Goal: Task Accomplishment & Management: Complete application form

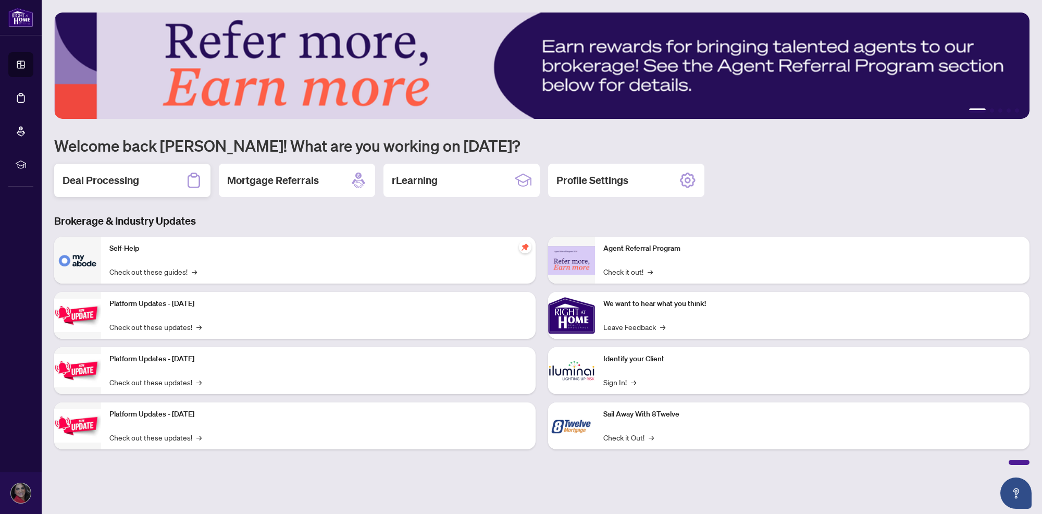
click at [165, 189] on div "Deal Processing" at bounding box center [132, 180] width 156 height 33
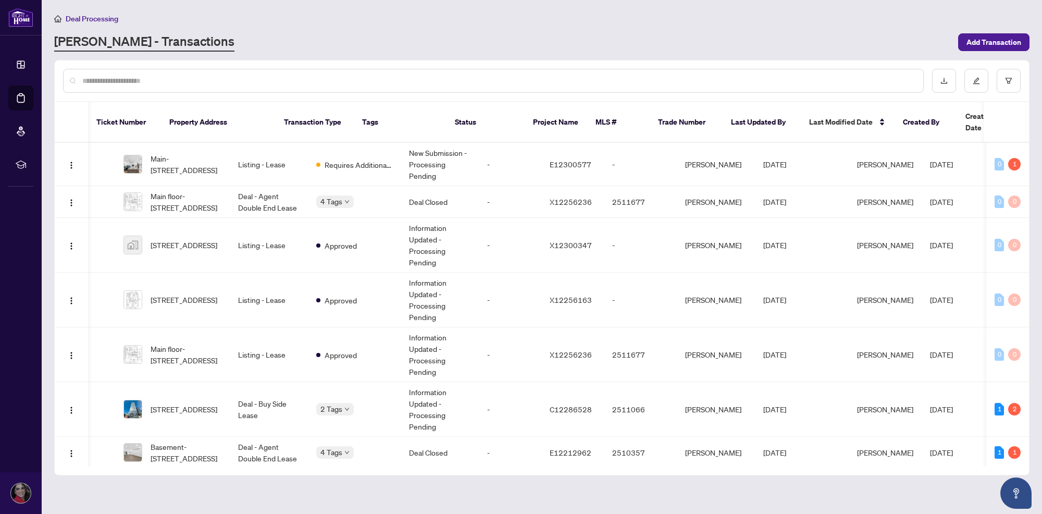
scroll to position [0, 46]
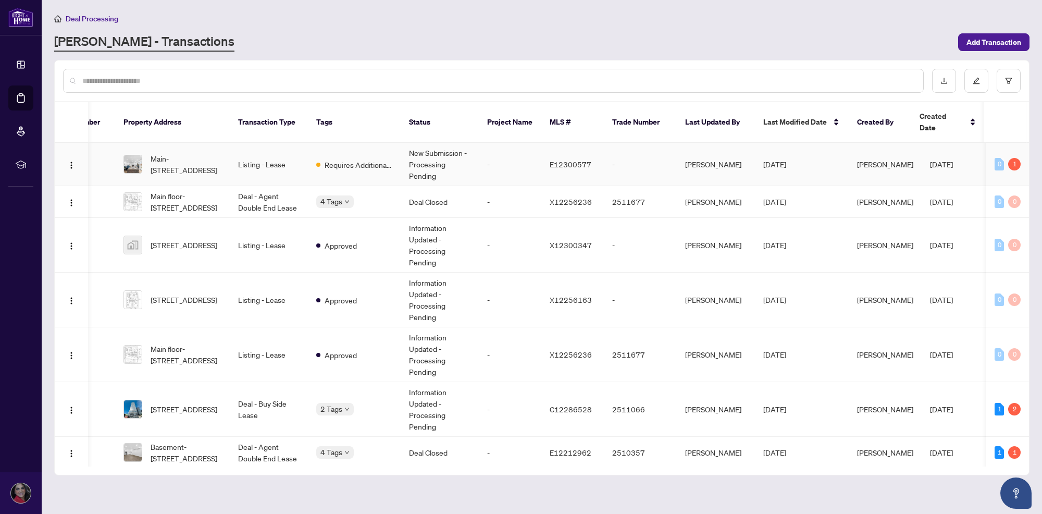
click at [246, 144] on td "Listing - Lease" at bounding box center [269, 164] width 78 height 43
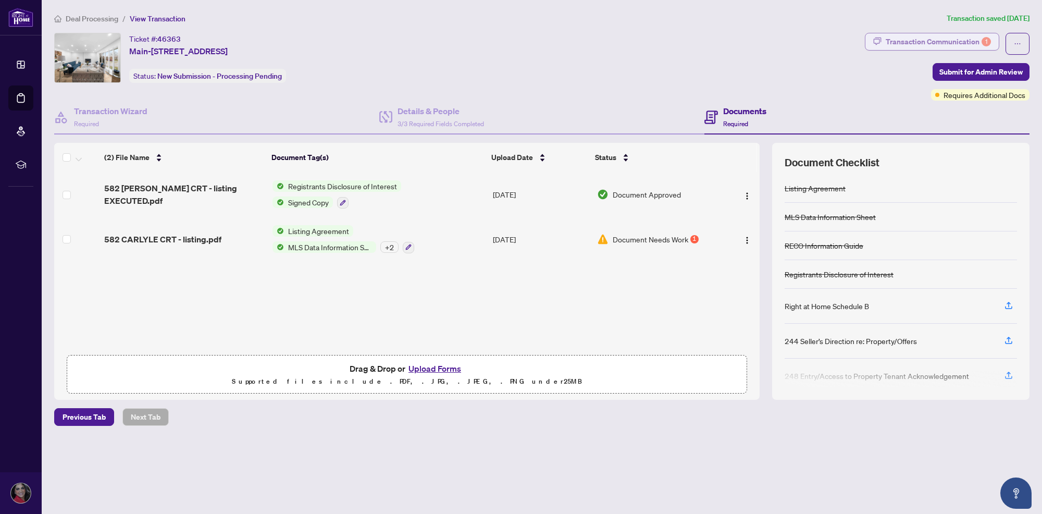
click at [899, 47] on div "Transaction Communication 1" at bounding box center [938, 41] width 105 height 17
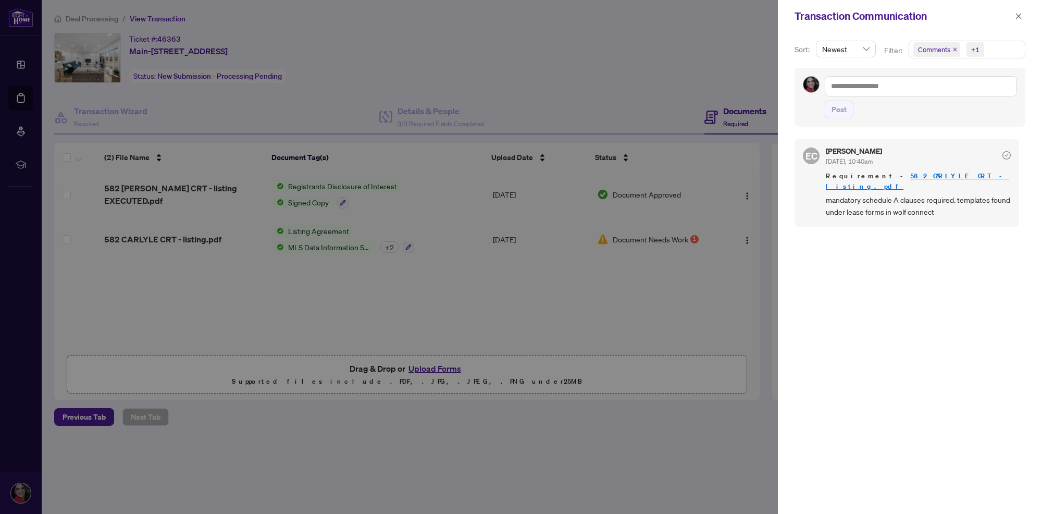
click at [996, 43] on span "Comments +1" at bounding box center [967, 49] width 116 height 17
click at [915, 94] on span "Select Comments" at bounding box center [919, 93] width 8 height 8
click at [1021, 14] on icon "close" at bounding box center [1018, 16] width 7 height 7
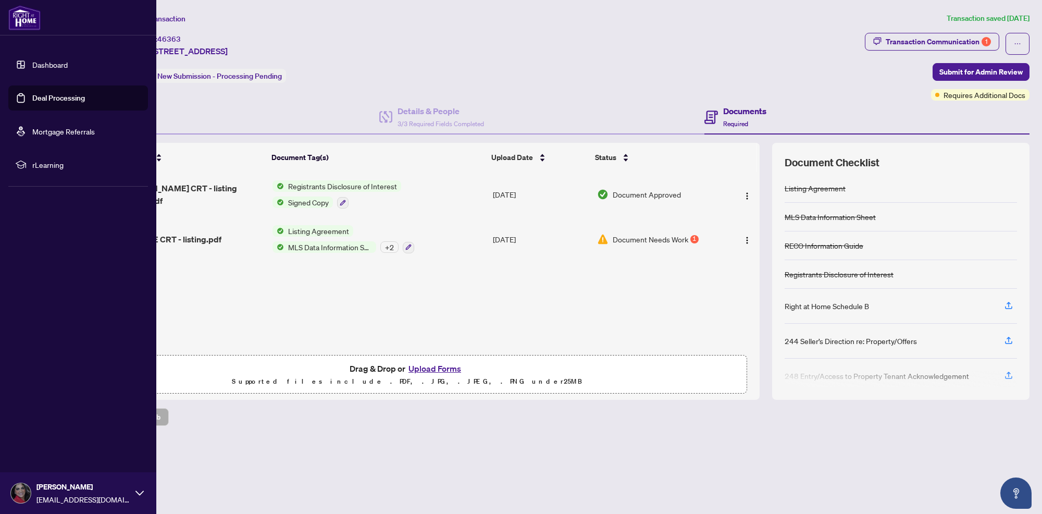
click at [32, 66] on link "Dashboard" at bounding box center [49, 64] width 35 height 9
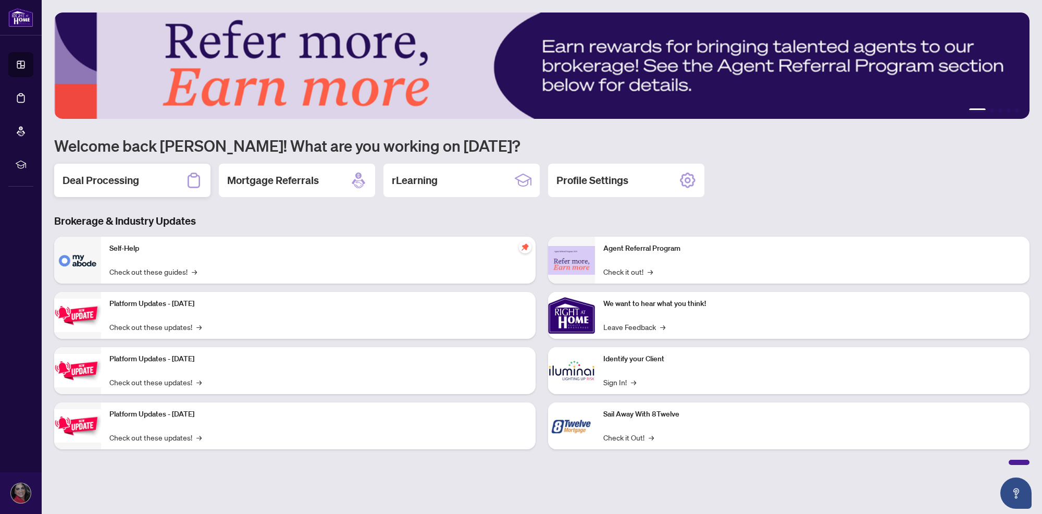
click at [149, 172] on div "Deal Processing" at bounding box center [132, 180] width 156 height 33
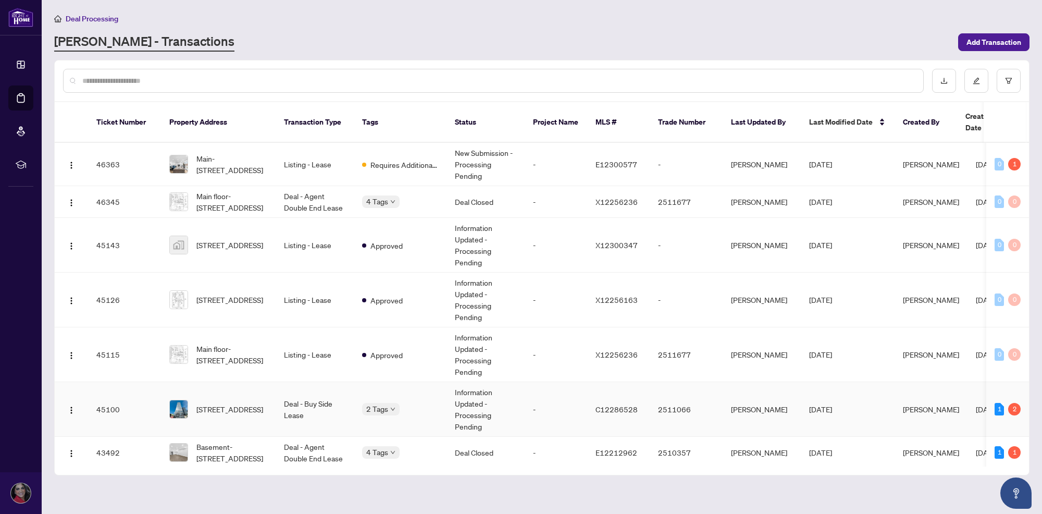
click at [111, 389] on td "45100" at bounding box center [124, 409] width 73 height 55
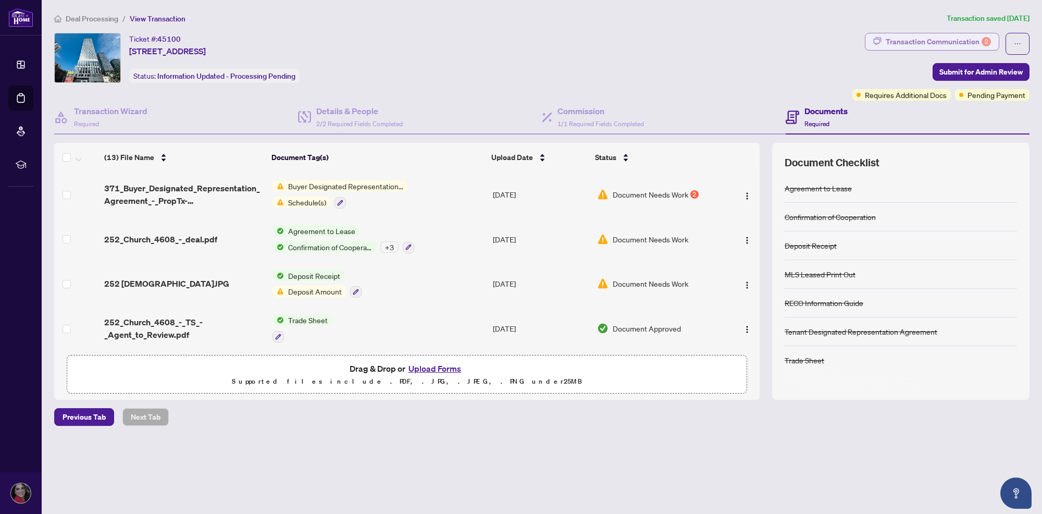
click at [934, 41] on div "Transaction Communication 2" at bounding box center [938, 41] width 105 height 17
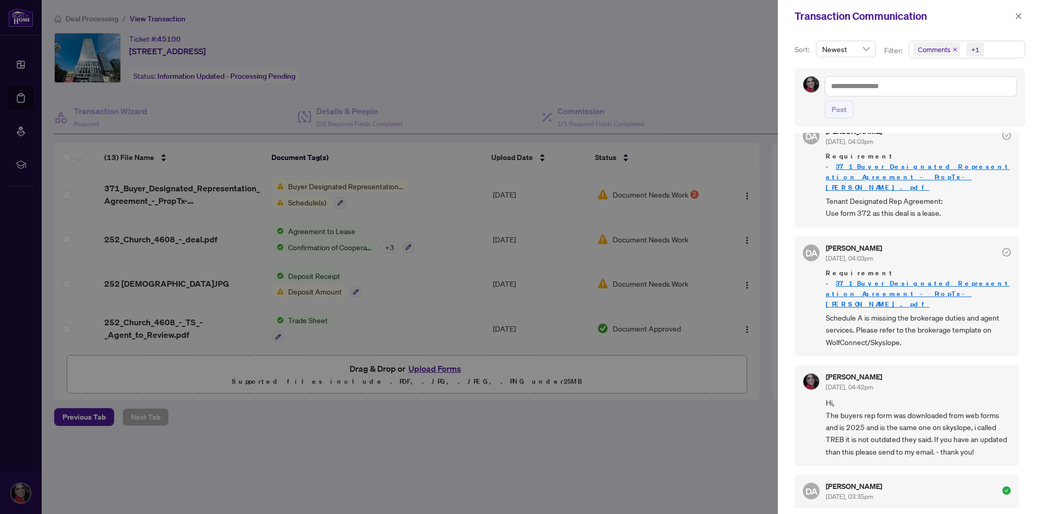
scroll to position [21, 0]
click at [430, 97] on div at bounding box center [521, 257] width 1042 height 514
click at [294, 196] on div at bounding box center [521, 257] width 1042 height 514
click at [1017, 17] on icon "close" at bounding box center [1019, 16] width 6 height 6
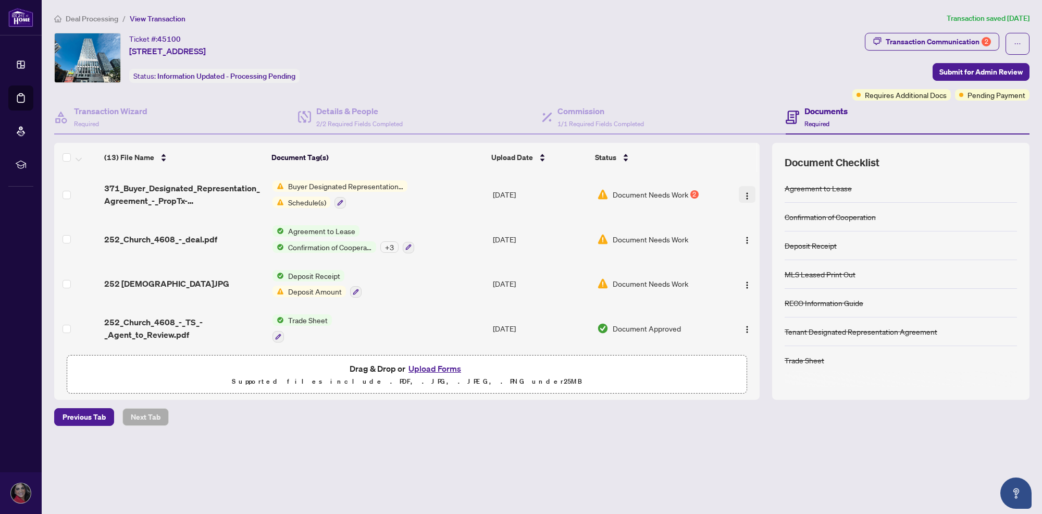
click at [741, 201] on td at bounding box center [741, 194] width 37 height 45
click at [742, 201] on button "button" at bounding box center [747, 194] width 17 height 17
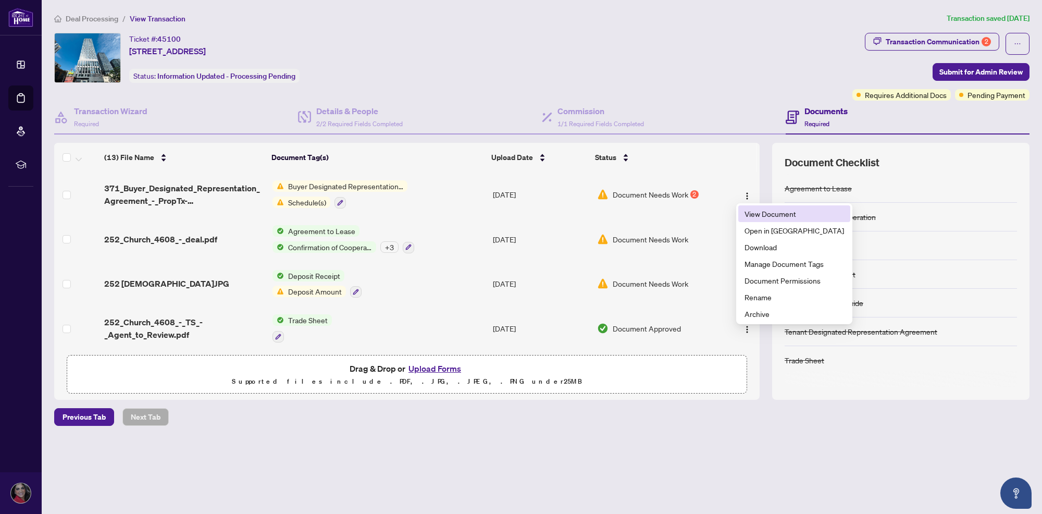
click at [744, 211] on span "View Document" at bounding box center [794, 213] width 100 height 11
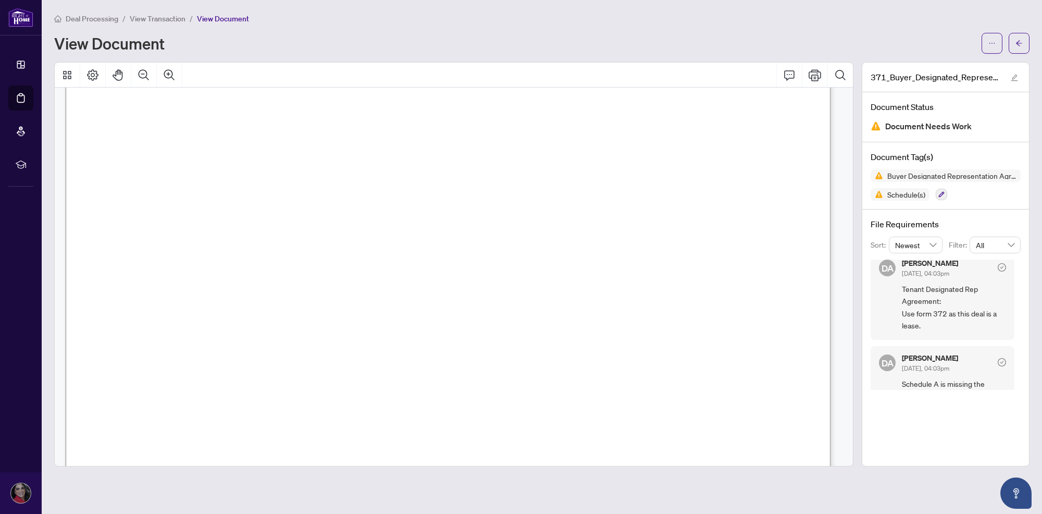
scroll to position [3682, 0]
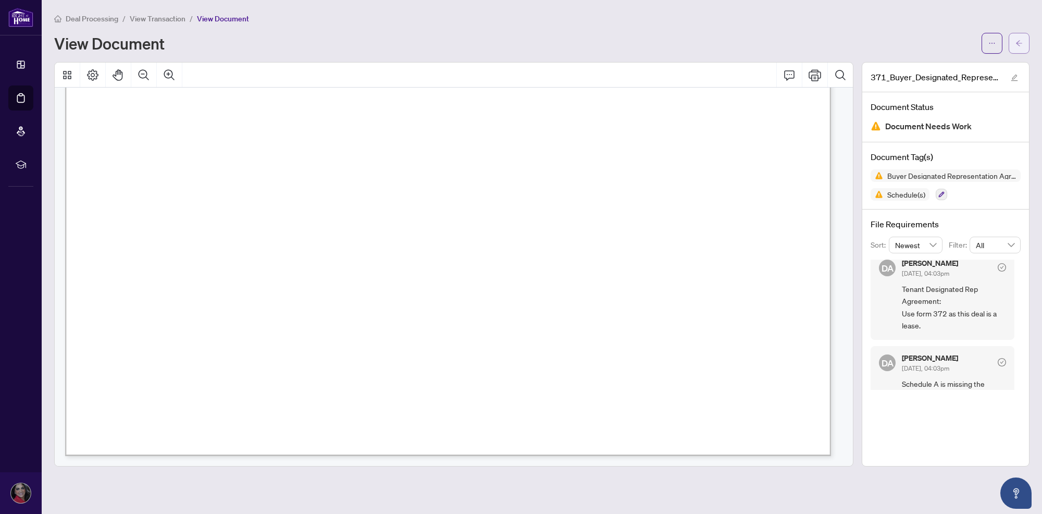
click at [1014, 50] on button "button" at bounding box center [1019, 43] width 21 height 21
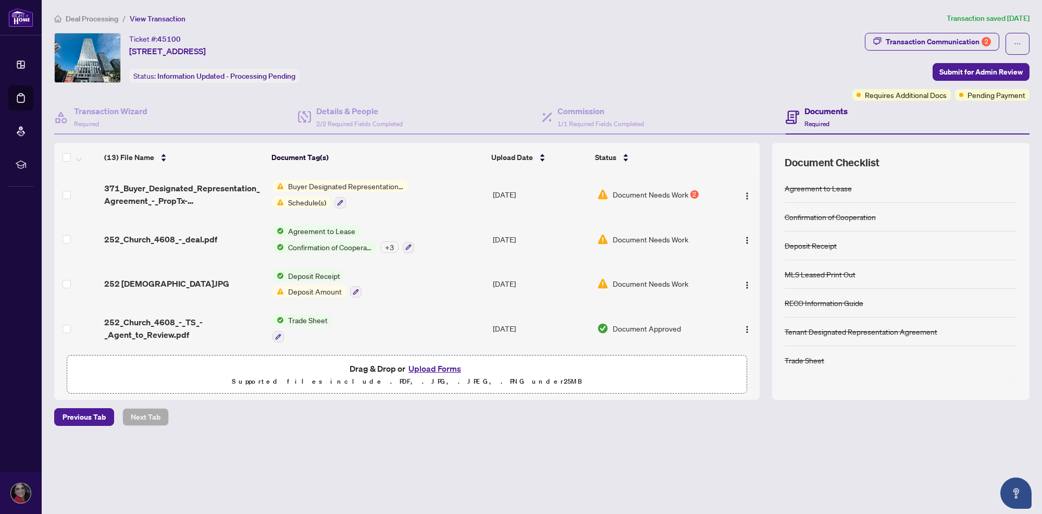
click at [376, 183] on span "Buyer Designated Representation Agreement" at bounding box center [345, 185] width 123 height 11
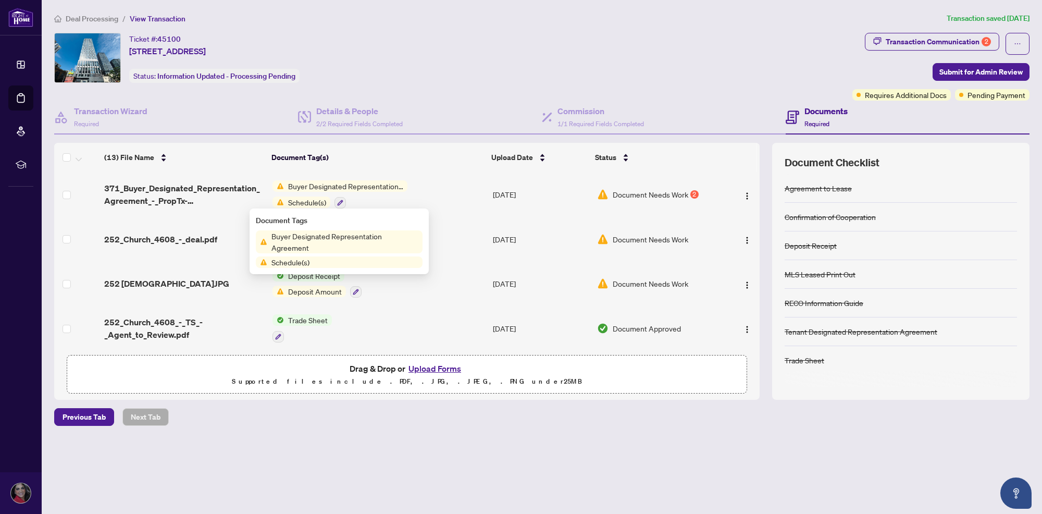
click at [343, 240] on span "Buyer Designated Representation Agreement" at bounding box center [344, 241] width 155 height 23
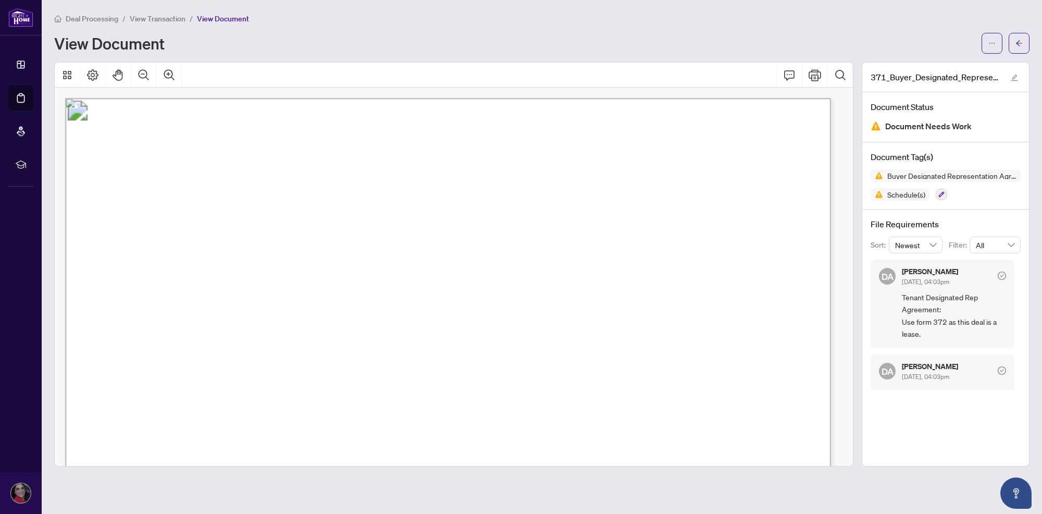
drag, startPoint x: 397, startPoint y: 322, endPoint x: 167, endPoint y: 320, distance: 230.3
click at [167, 320] on span "[PERSON_NAME], [PERSON_NAME]" at bounding box center [259, 324] width 190 height 12
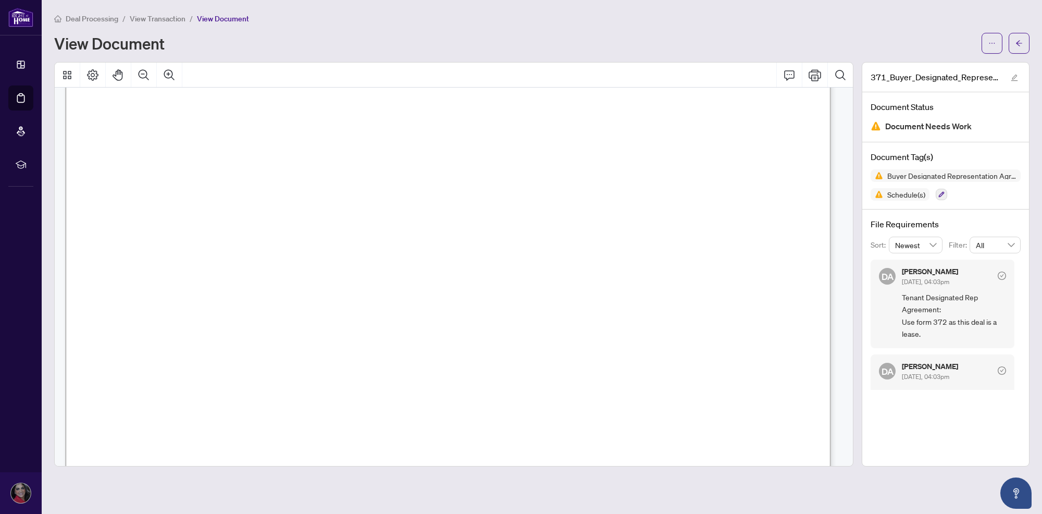
scroll to position [2487, 0]
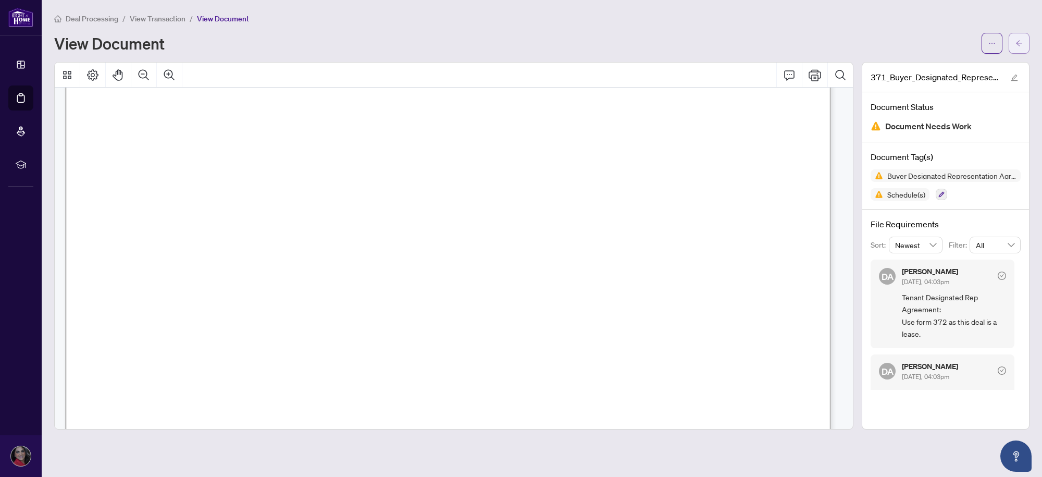
click at [1016, 47] on span "button" at bounding box center [1018, 43] width 7 height 17
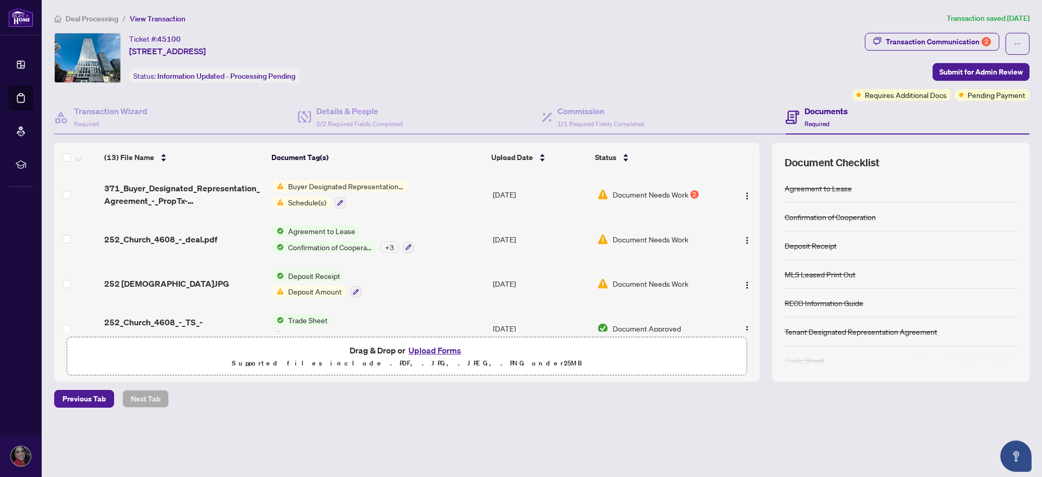
click at [443, 347] on button "Upload Forms" at bounding box center [434, 350] width 59 height 14
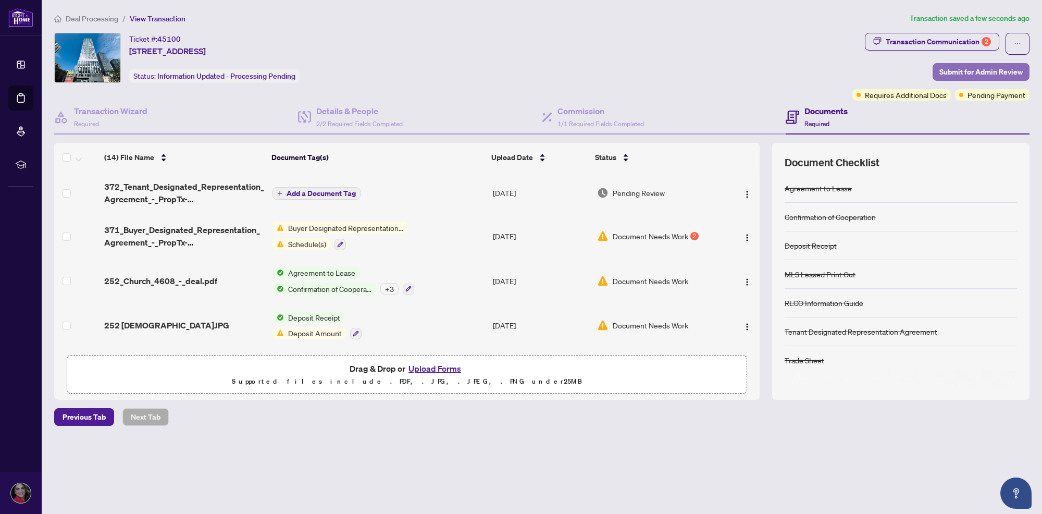
click at [964, 73] on span "Submit for Admin Review" at bounding box center [980, 72] width 83 height 17
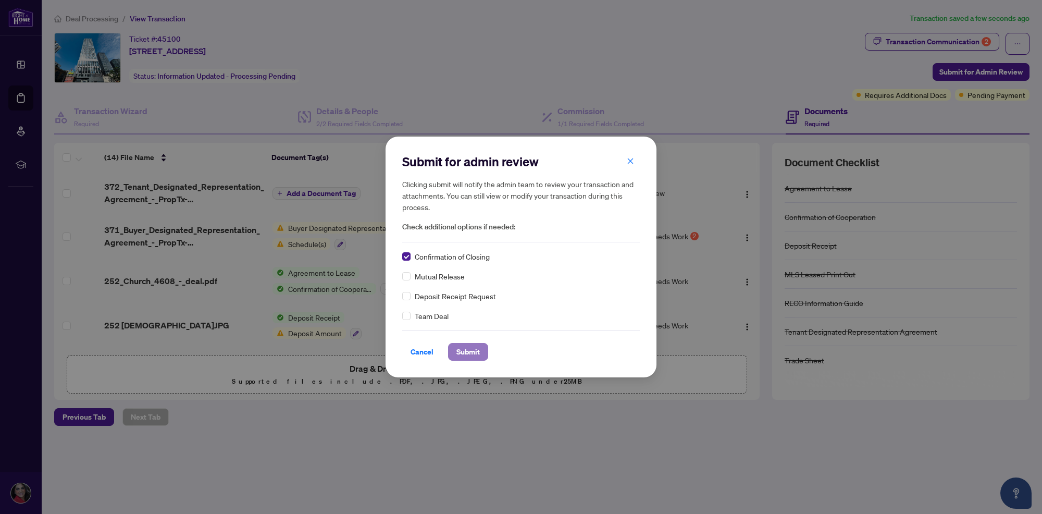
click at [475, 355] on span "Submit" at bounding box center [467, 351] width 23 height 17
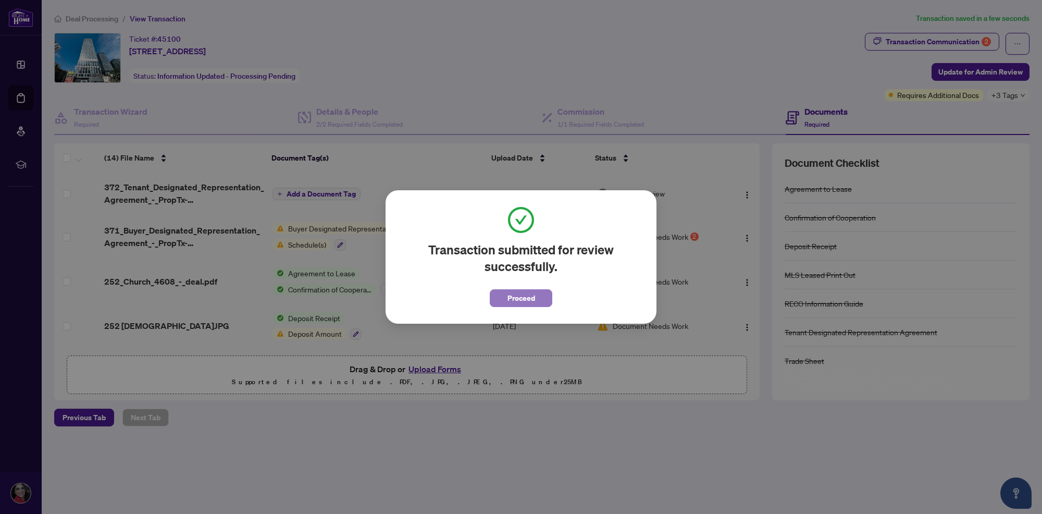
click at [521, 294] on span "Proceed" at bounding box center [521, 298] width 28 height 17
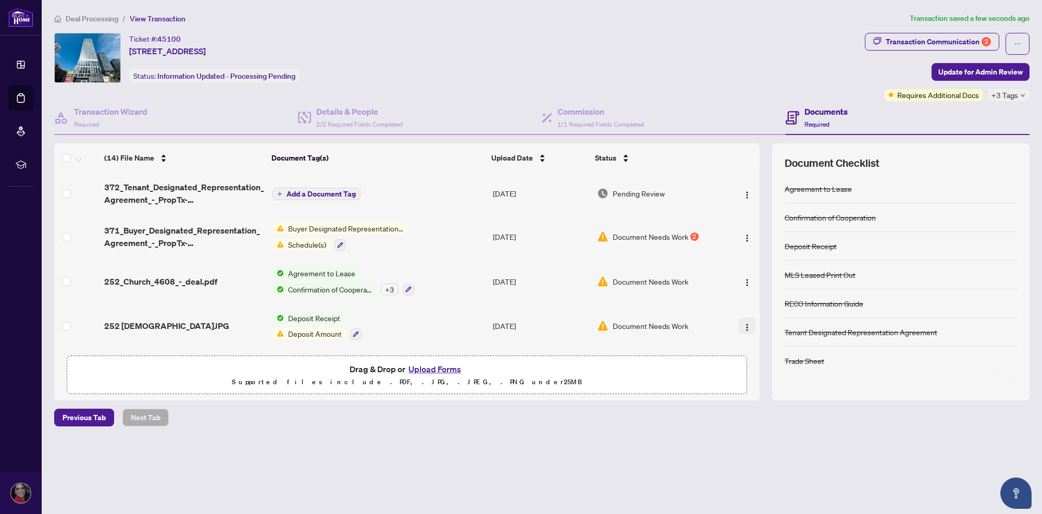
click at [743, 326] on img "button" at bounding box center [747, 327] width 8 height 8
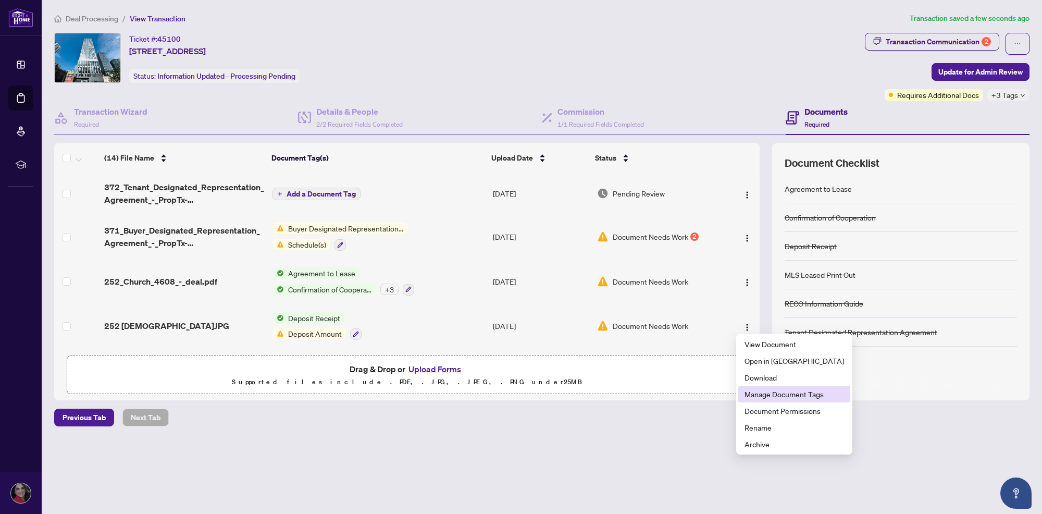
click at [747, 391] on span "Manage Document Tags" at bounding box center [794, 393] width 100 height 11
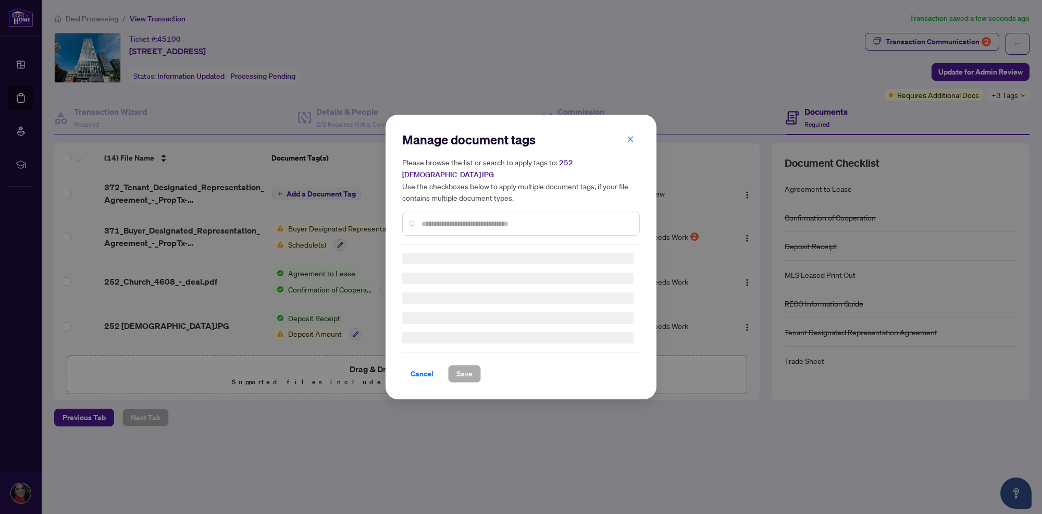
click at [628, 156] on h5 "Please browse the list or search to apply tags to: 252 [DEMOGRAPHIC_DATA]JPG Us…" at bounding box center [521, 179] width 238 height 47
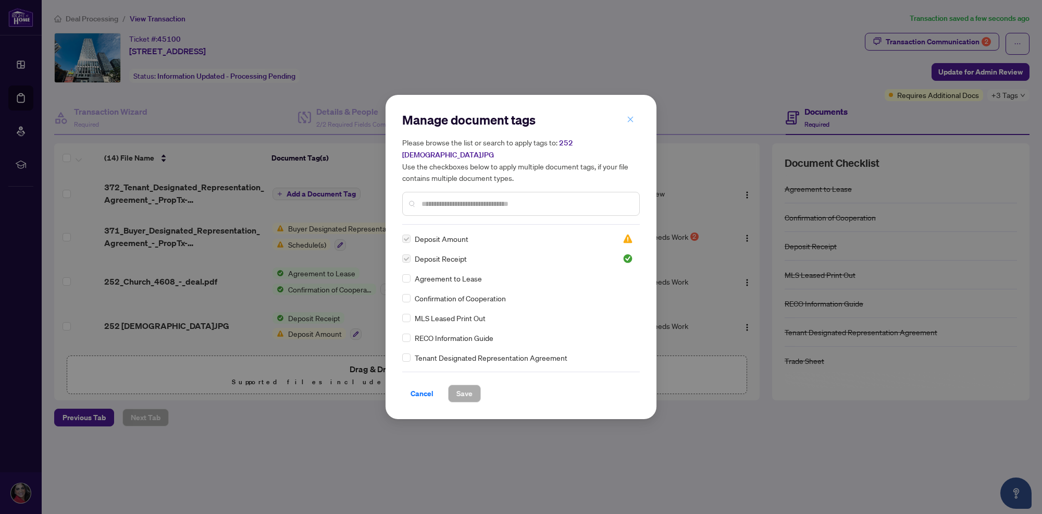
click at [630, 121] on span "button" at bounding box center [630, 119] width 7 height 17
